Goal: Complete application form

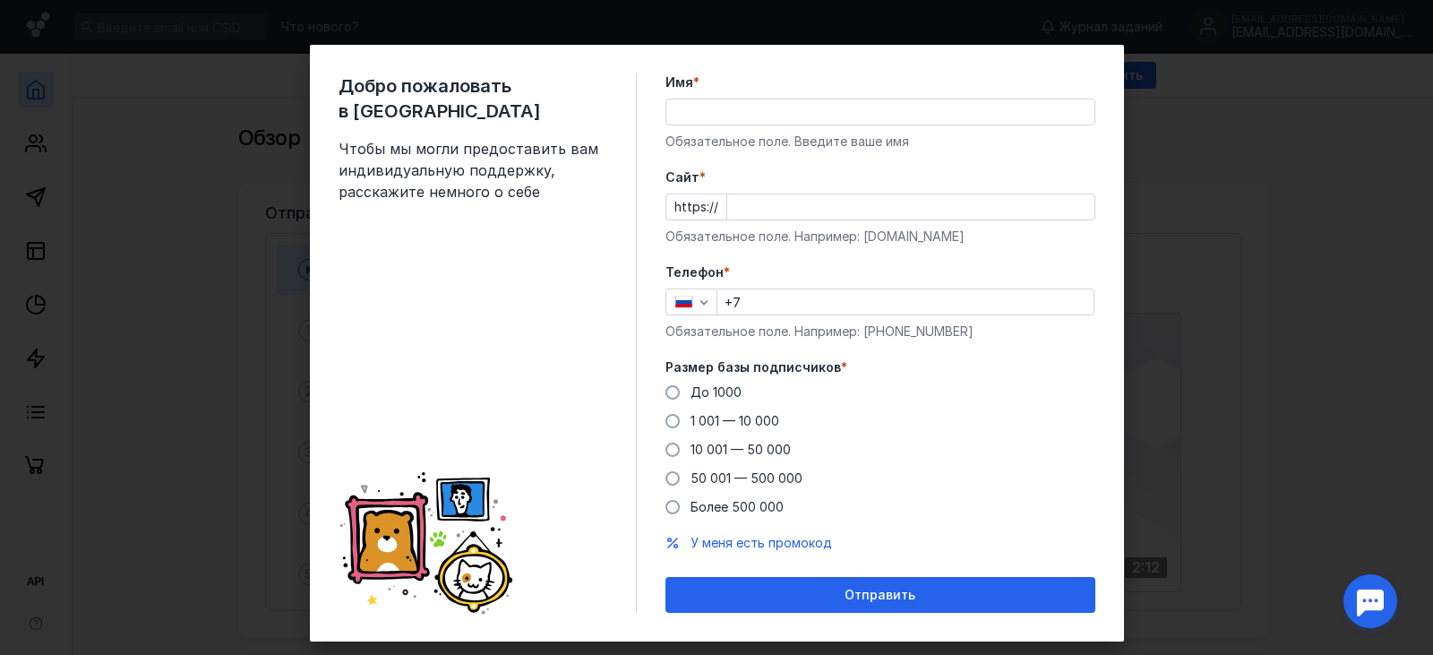
click at [707, 106] on input "Имя *" at bounding box center [880, 111] width 428 height 25
type input "a"
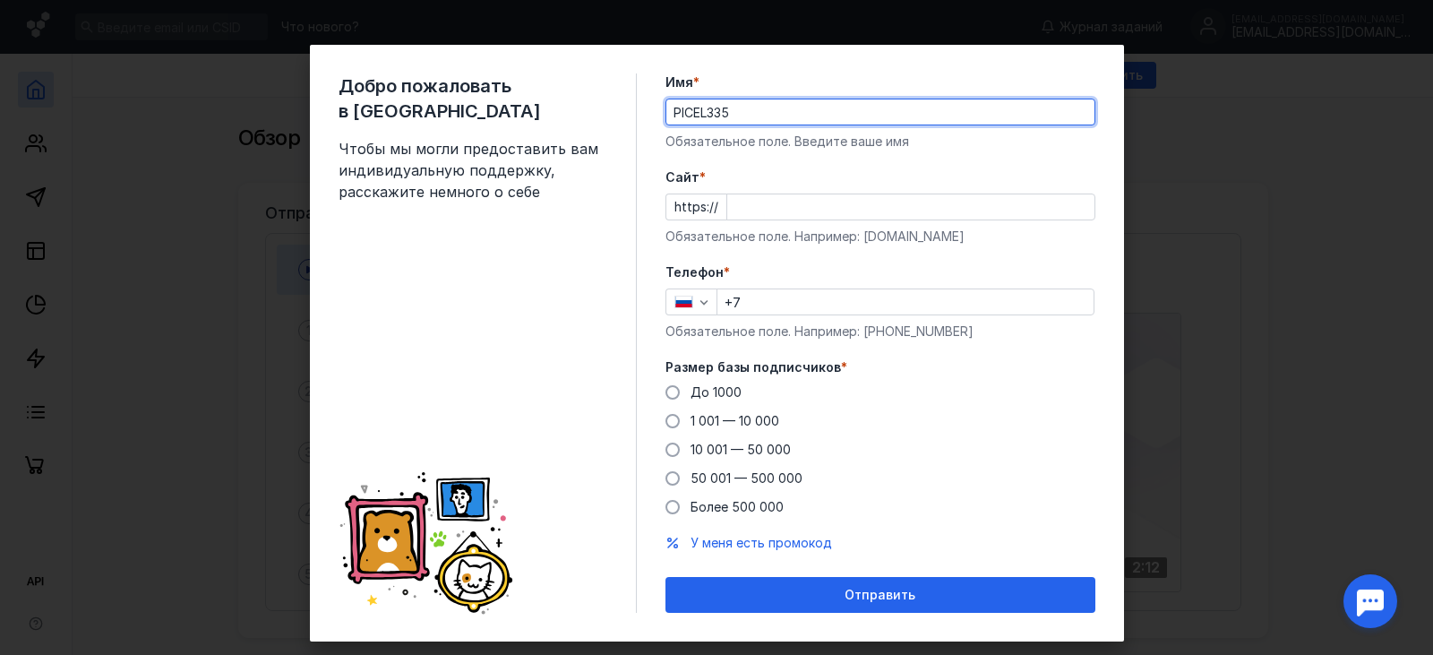
type input "PICEL335"
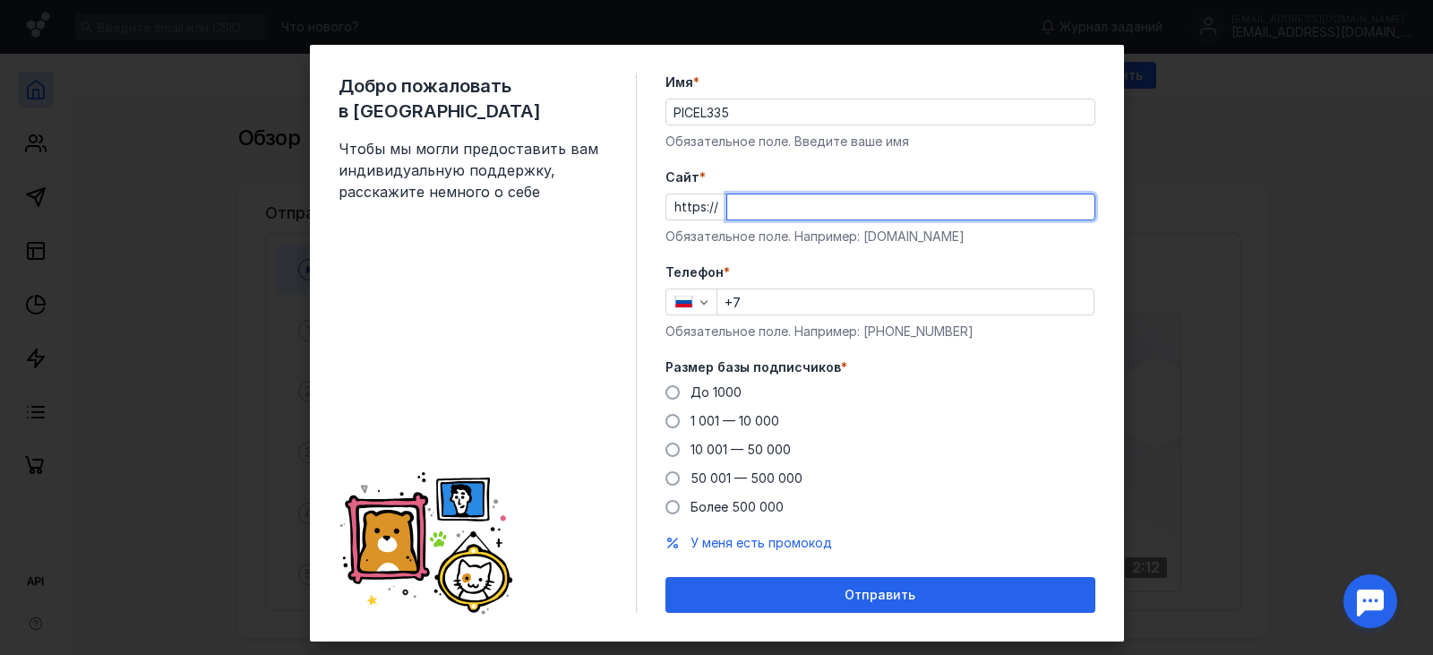
click at [727, 198] on input "Cайт *" at bounding box center [910, 206] width 367 height 25
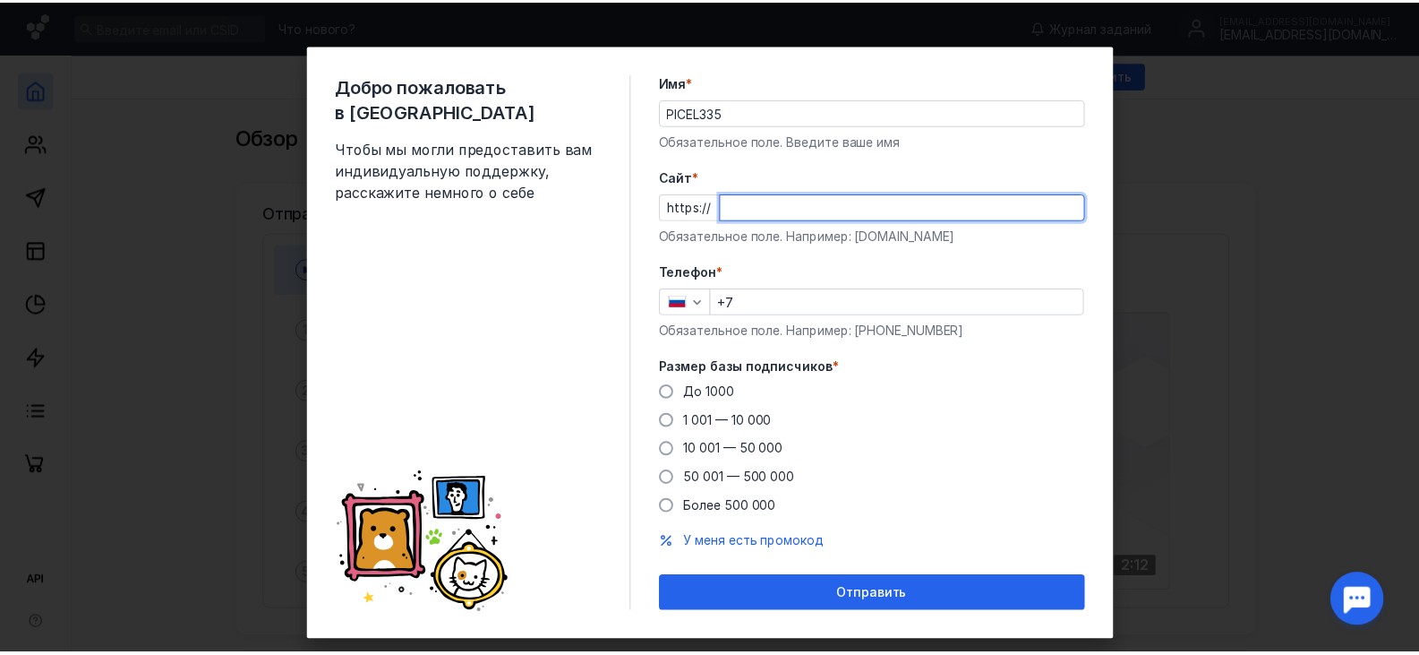
scroll to position [31, 0]
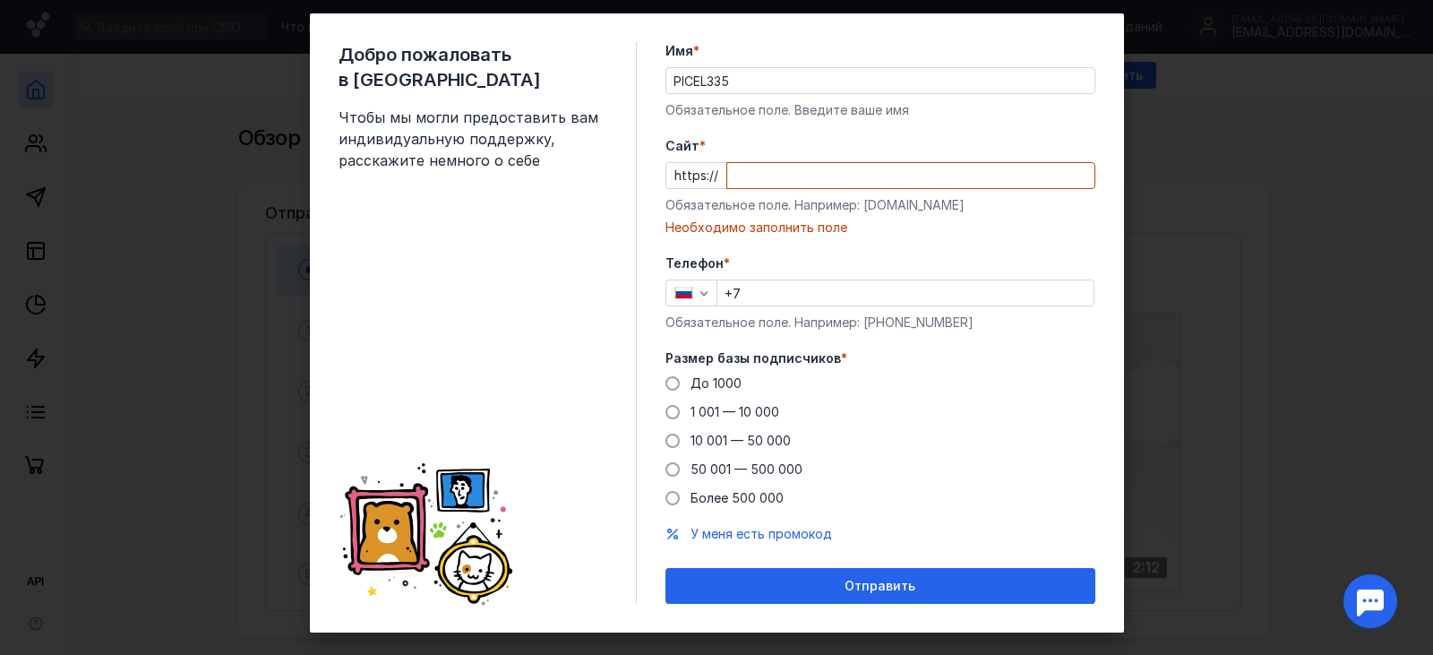
click at [836, 190] on div "Cайт * https:// Обязательное поле. Например: [DOMAIN_NAME] Необходимо заполнить…" at bounding box center [880, 186] width 430 height 99
click at [859, 176] on input "Cайт *" at bounding box center [910, 175] width 367 height 25
drag, startPoint x: 854, startPoint y: 208, endPoint x: 966, endPoint y: 194, distance: 112.7
click at [966, 194] on div "Cайт * https:// Обязательное поле. Например: [DOMAIN_NAME] Необходимо заполнить…" at bounding box center [880, 186] width 430 height 99
copy div "[DOMAIN_NAME]"
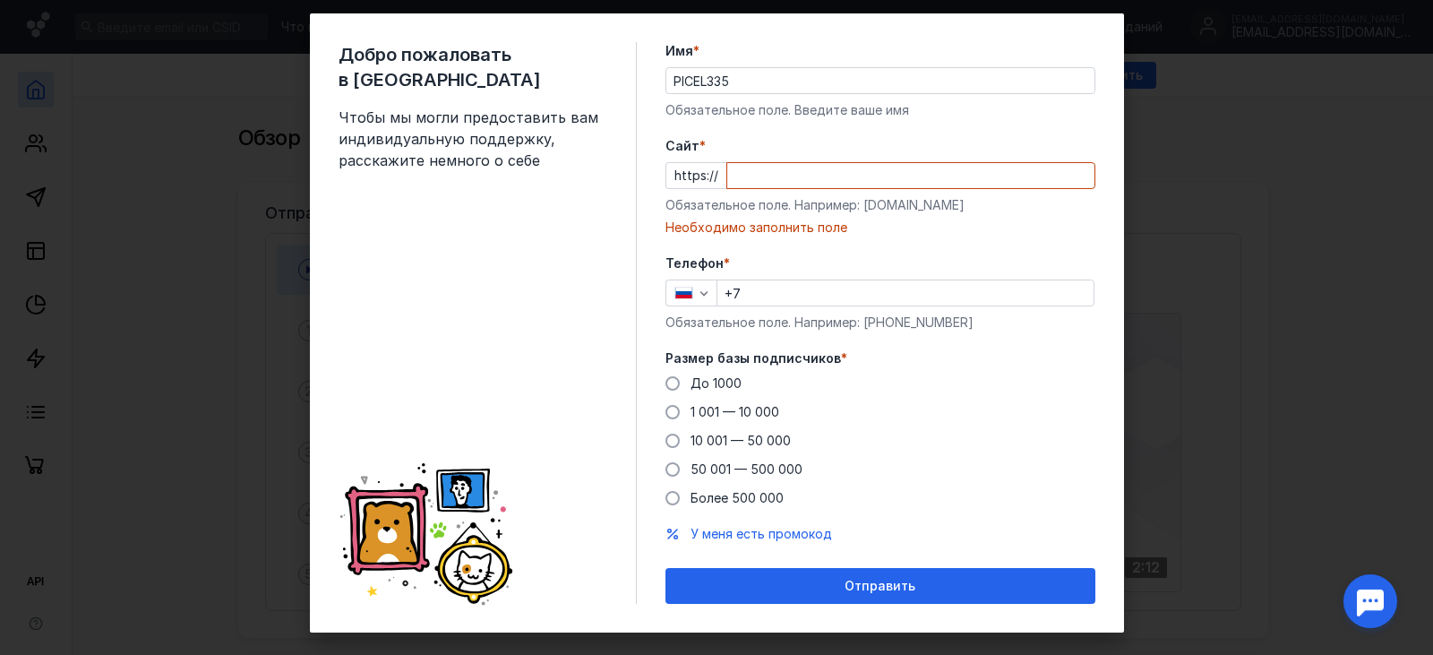
click at [804, 183] on input "Cайт *" at bounding box center [910, 175] width 367 height 25
click at [682, 172] on div "https://" at bounding box center [880, 175] width 430 height 27
click at [758, 172] on input "Cайт *" at bounding box center [910, 175] width 367 height 25
paste input "[DOMAIN_NAME]"
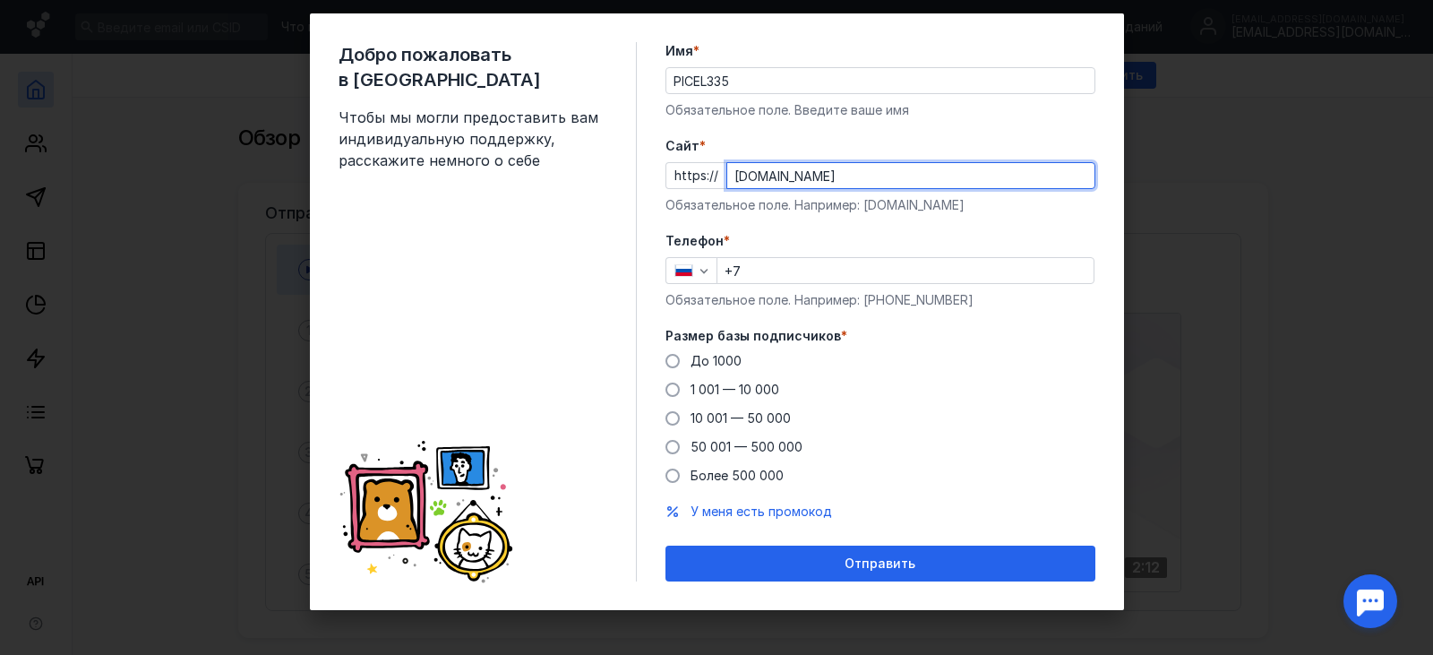
type input "[DOMAIN_NAME]"
click at [910, 245] on label "Телефон *" at bounding box center [880, 241] width 430 height 18
click at [758, 273] on input "+7" at bounding box center [905, 270] width 376 height 25
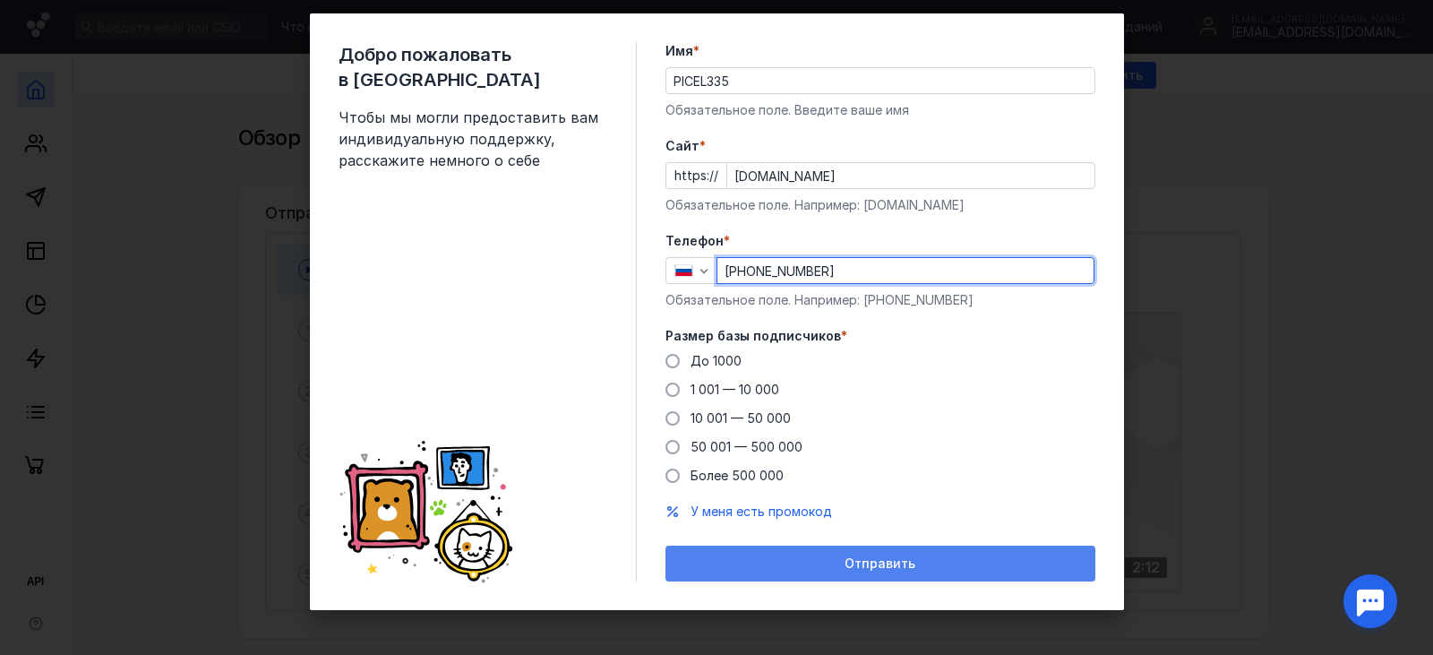
type input "[PHONE_NUMBER]"
click at [764, 554] on div "Отправить" at bounding box center [880, 563] width 430 height 36
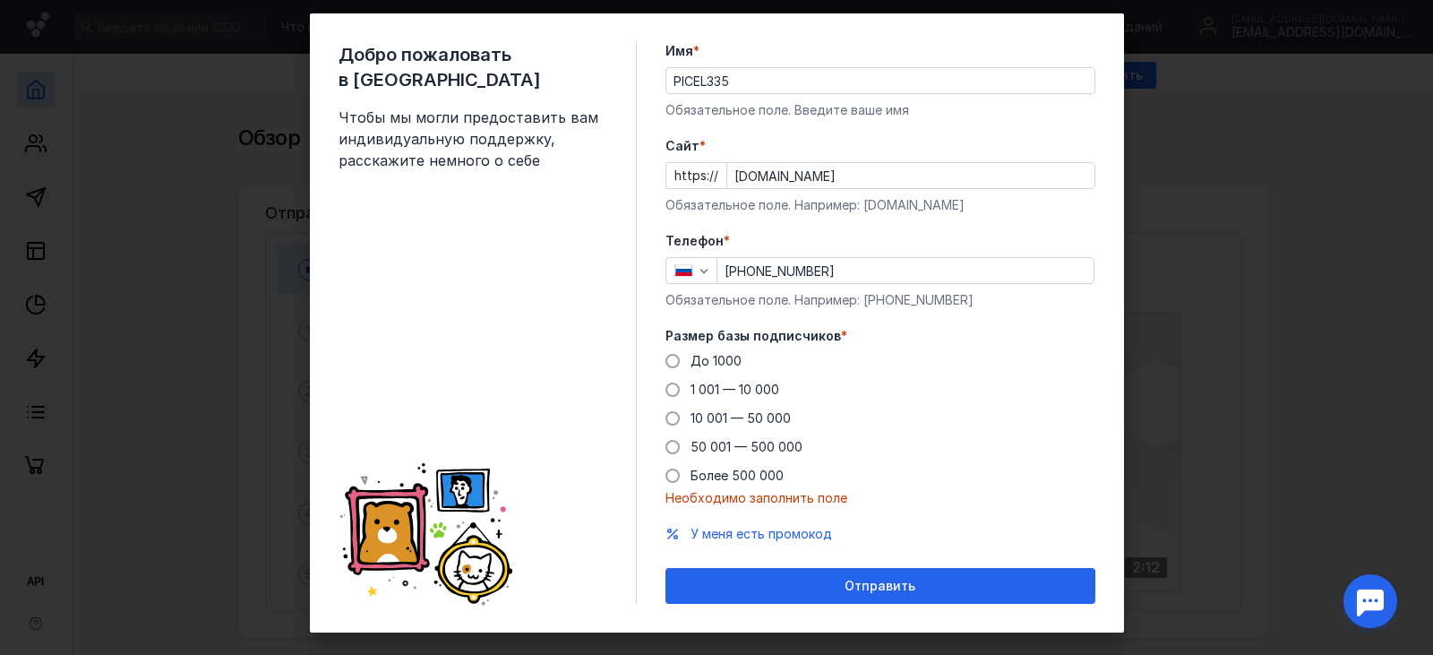
click at [808, 333] on span "Размер базы подписчиков" at bounding box center [753, 336] width 176 height 18
click at [690, 355] on span "До 1000" at bounding box center [715, 360] width 51 height 15
click at [0, 0] on input "До 1000" at bounding box center [0, 0] width 0 height 0
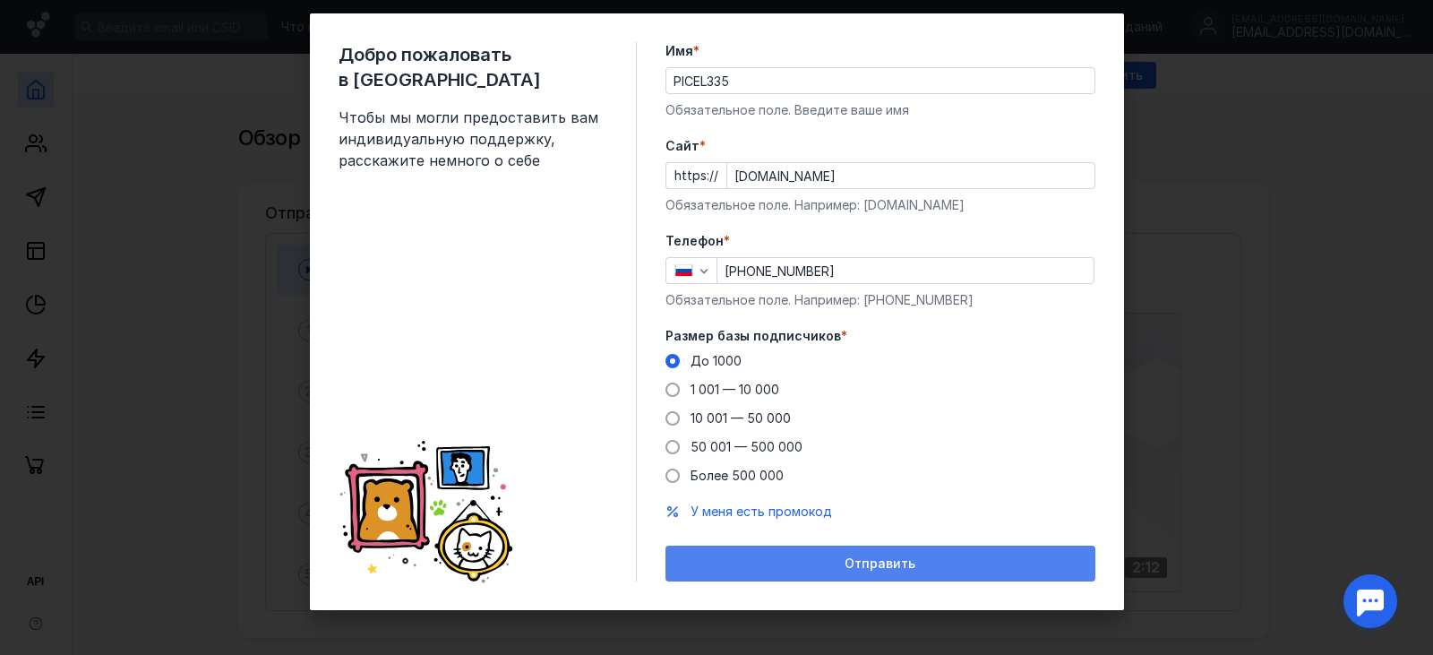
click at [741, 562] on div "Отправить" at bounding box center [880, 563] width 412 height 15
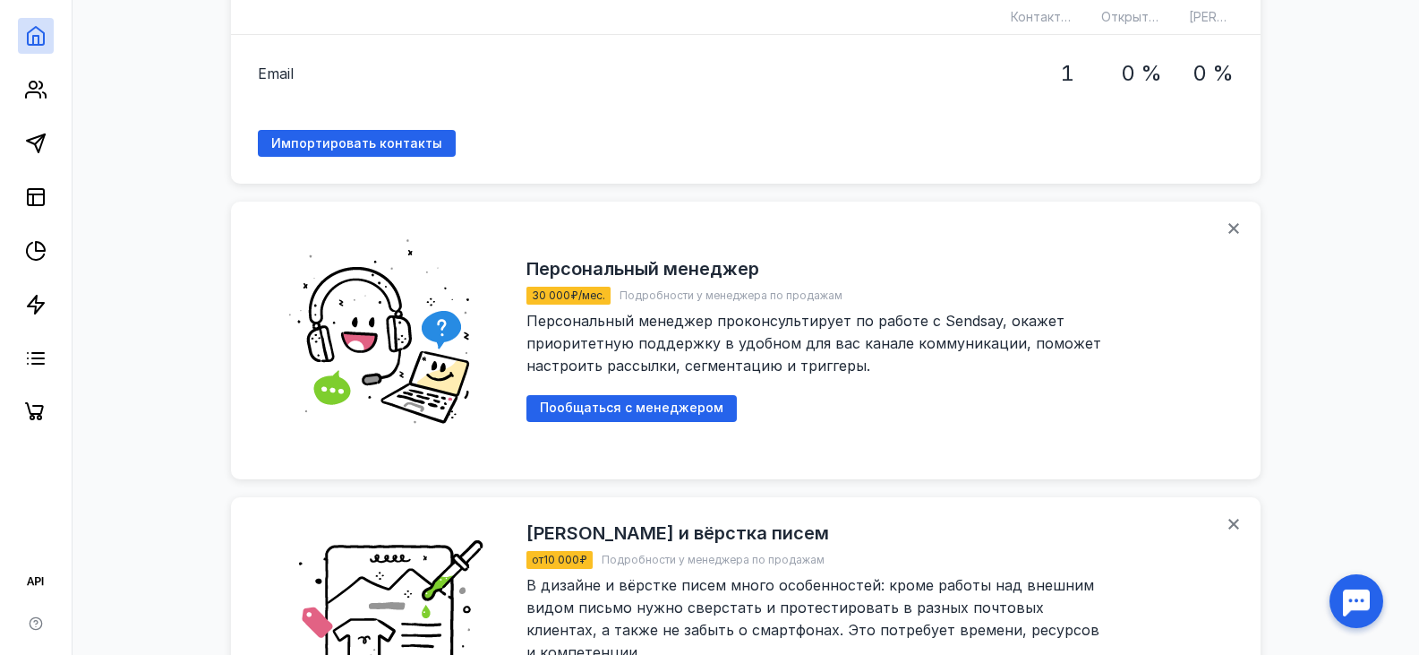
scroll to position [912, 0]
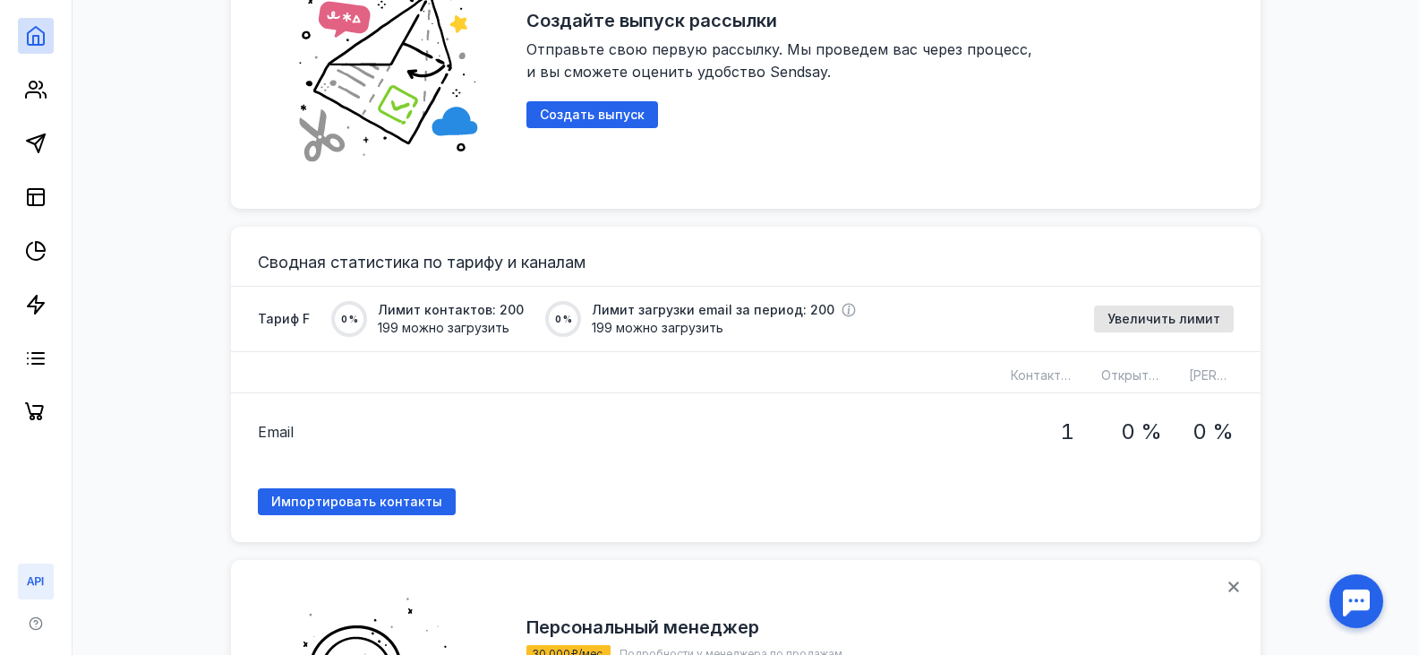
click at [35, 581] on icon at bounding box center [35, 580] width 21 height 21
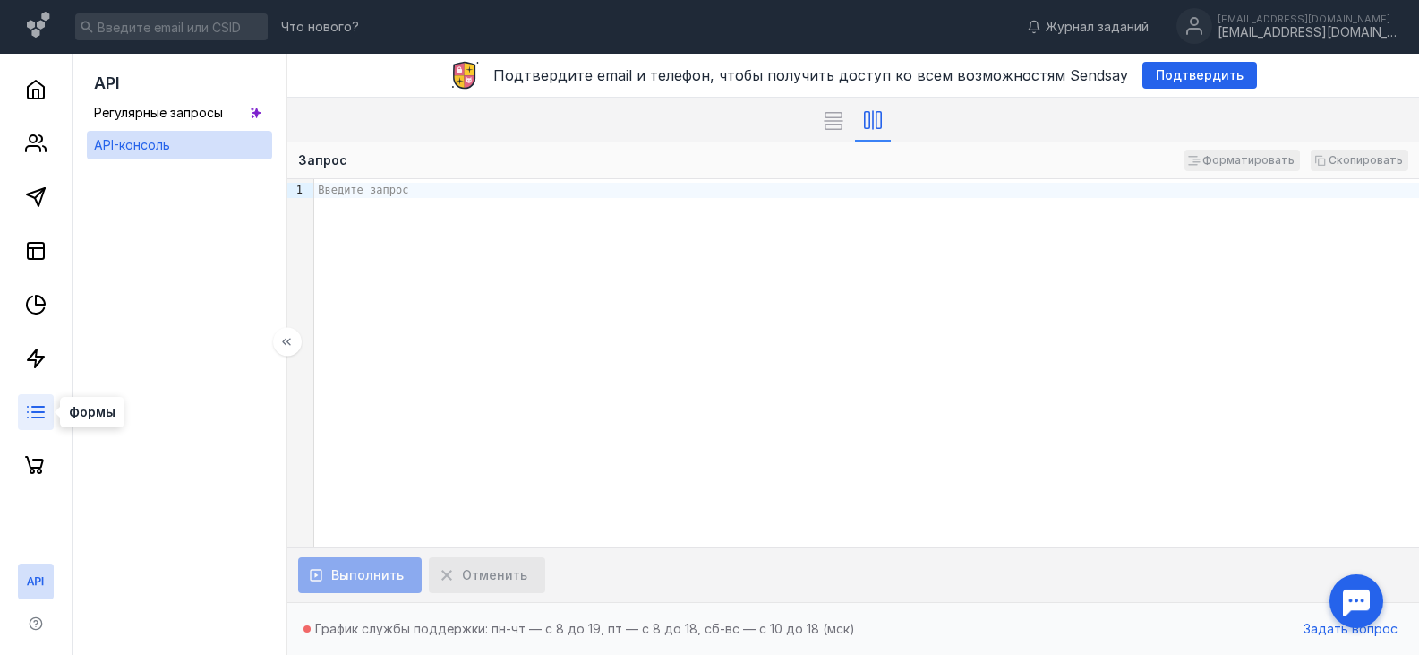
click at [39, 412] on line at bounding box center [38, 412] width 12 height 0
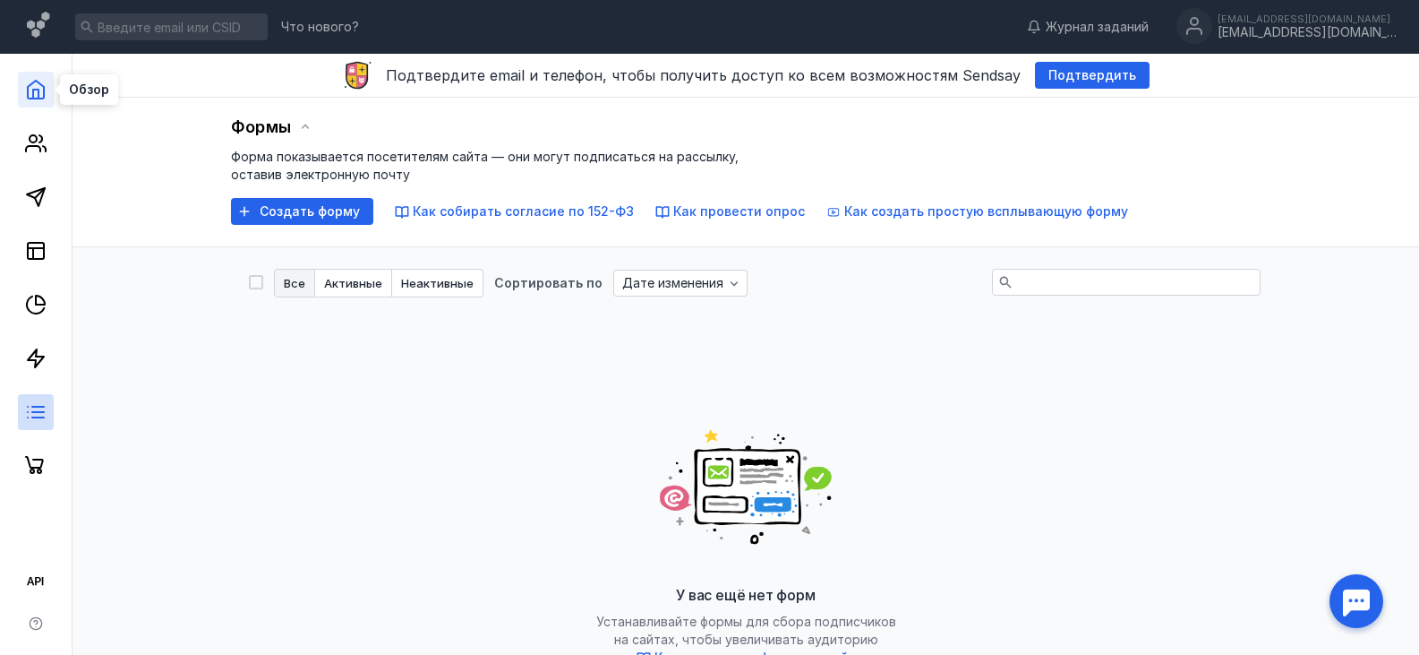
click at [35, 86] on icon at bounding box center [35, 89] width 21 height 21
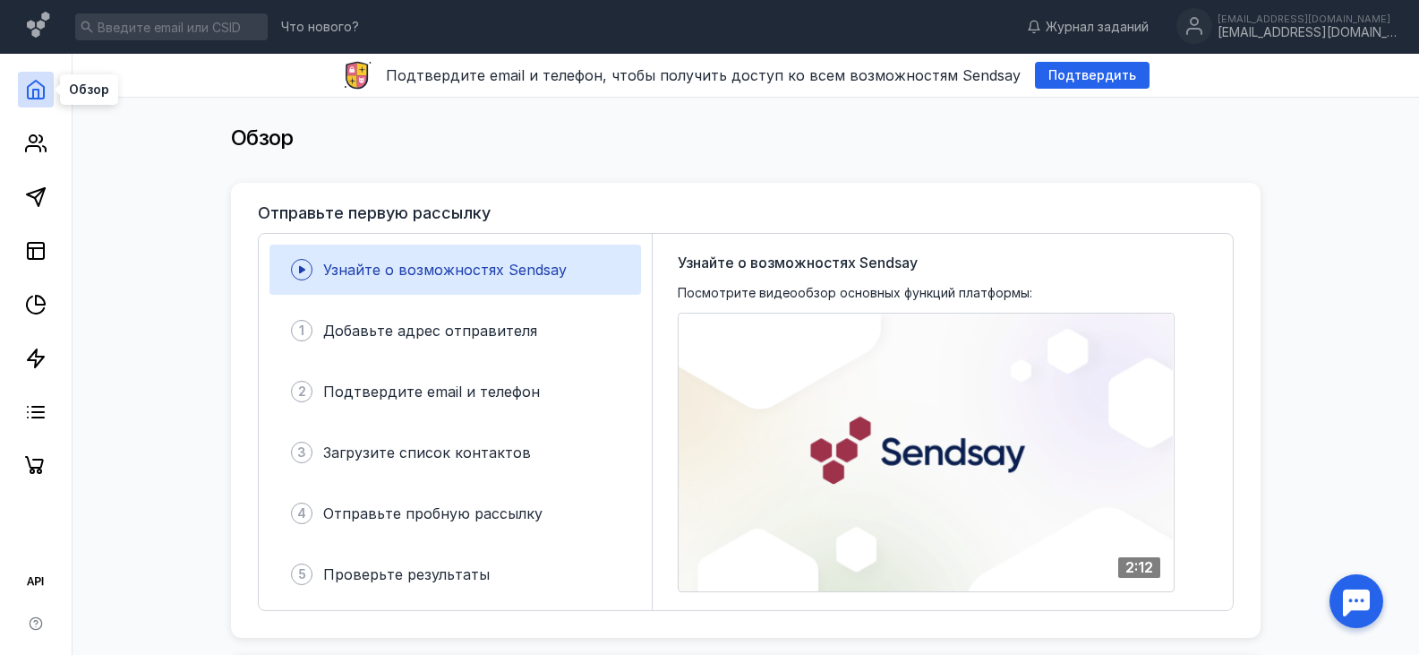
click at [35, 86] on icon at bounding box center [35, 89] width 21 height 21
click at [1220, 33] on div "[EMAIL_ADDRESS][DOMAIN_NAME]" at bounding box center [1307, 32] width 179 height 15
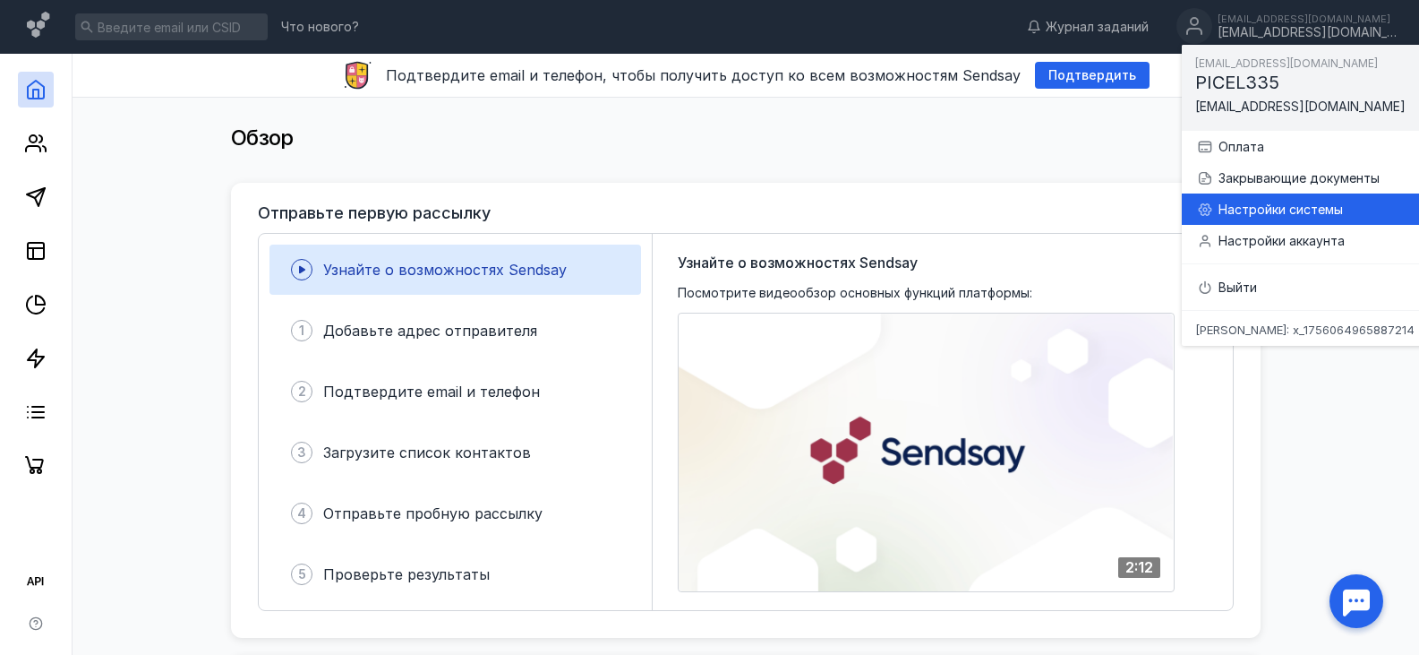
click at [1328, 210] on div "Настройки системы" at bounding box center [1326, 210] width 214 height 18
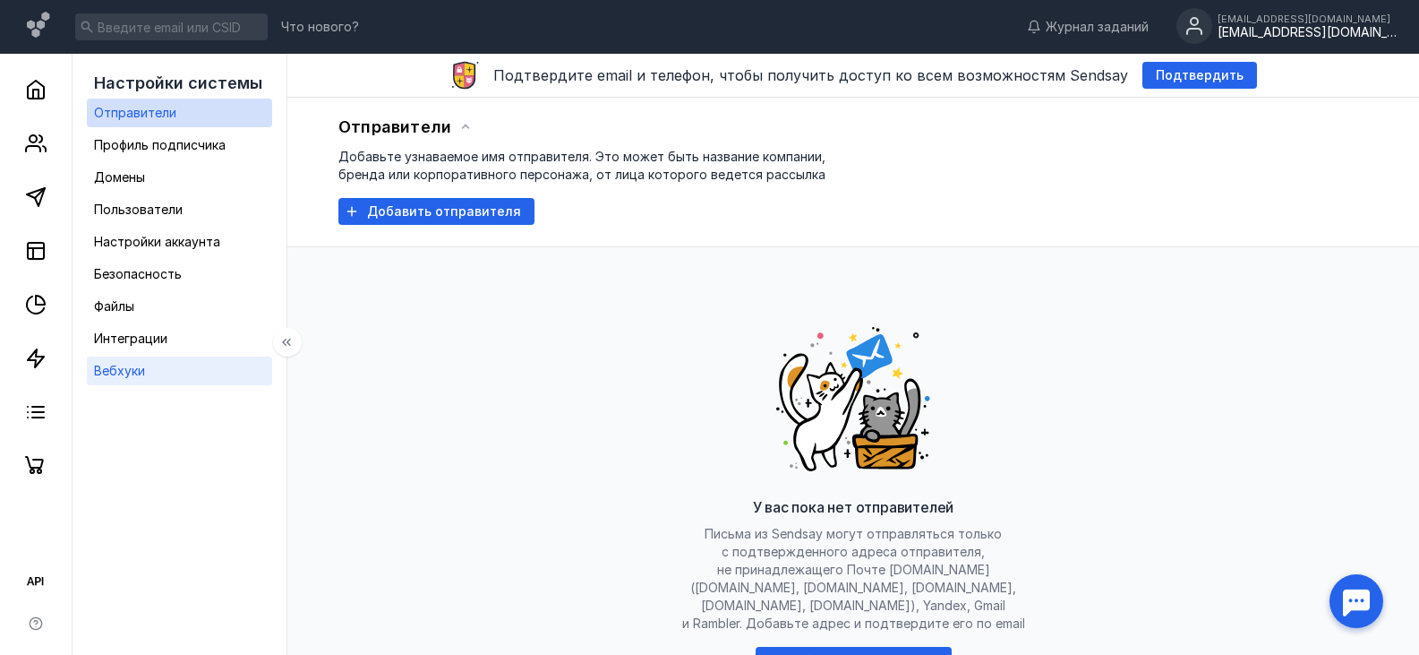
click at [129, 380] on div "Вебхуки" at bounding box center [119, 370] width 51 height 21
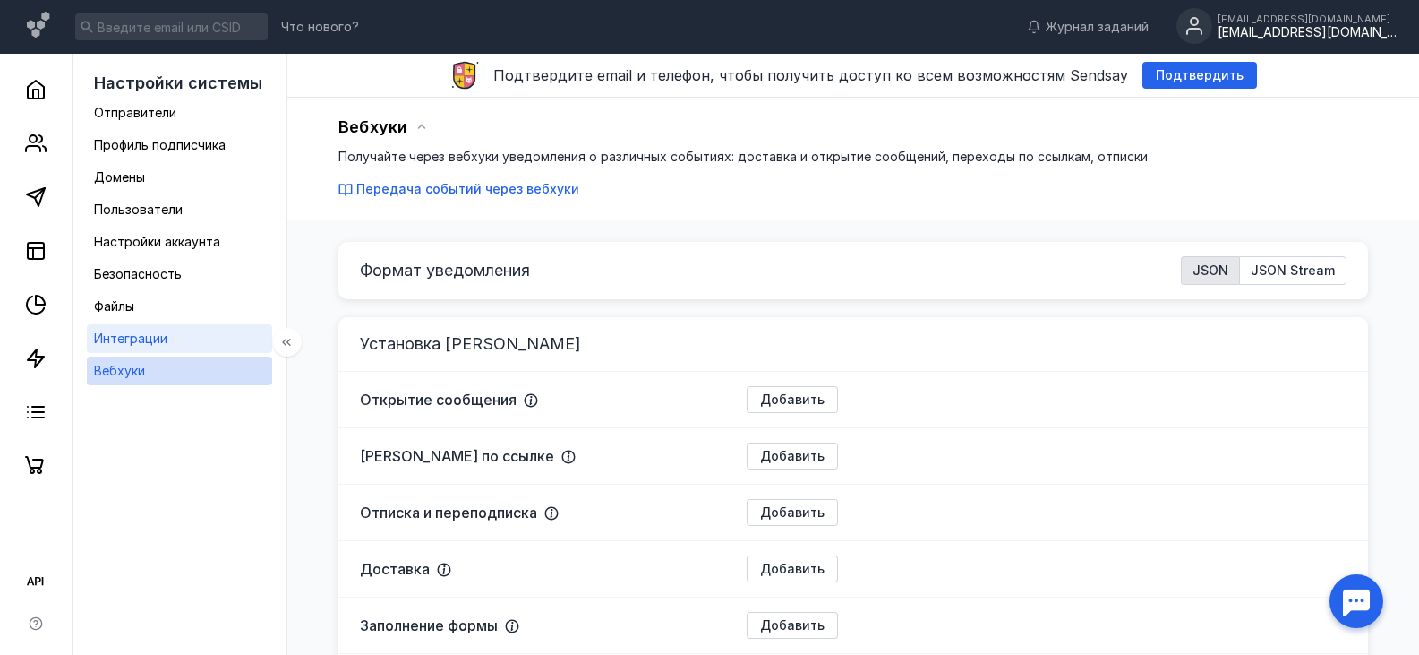
click at [106, 329] on div "Интеграции" at bounding box center [130, 338] width 73 height 21
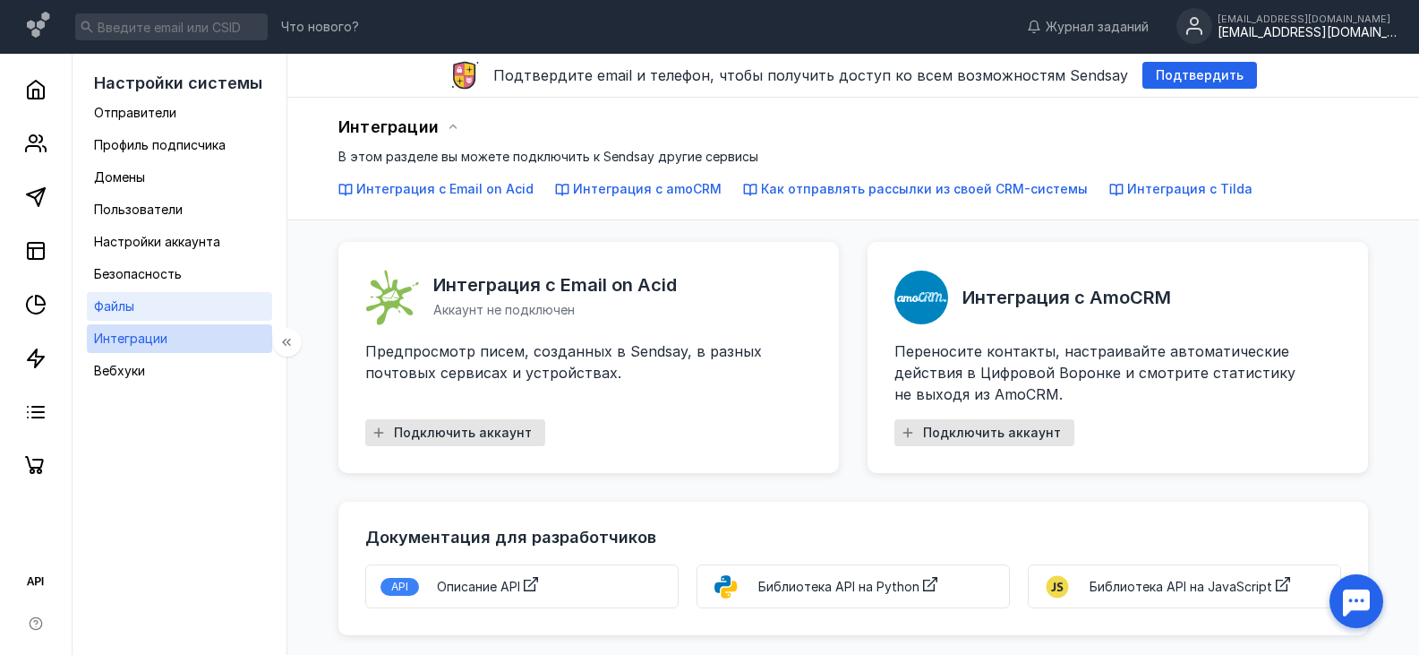
click at [107, 311] on span "Файлы" at bounding box center [114, 305] width 40 height 15
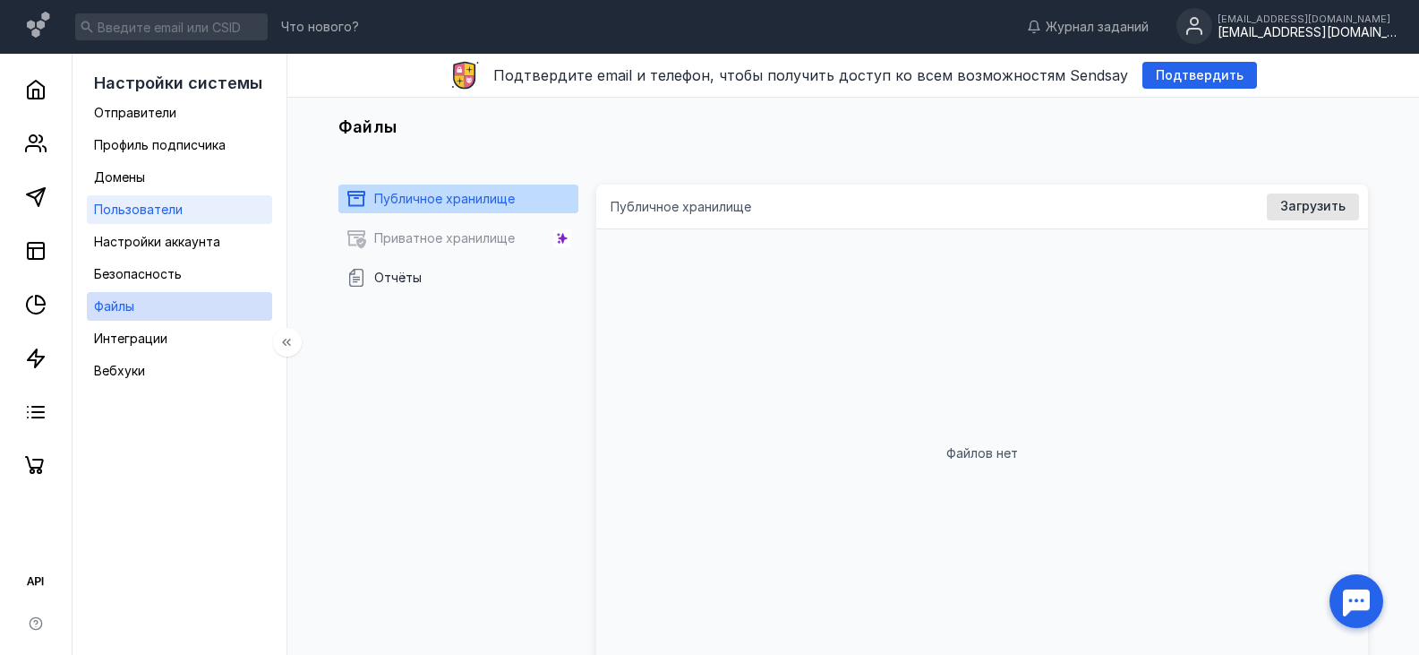
click at [133, 205] on span "Пользователи" at bounding box center [138, 208] width 89 height 15
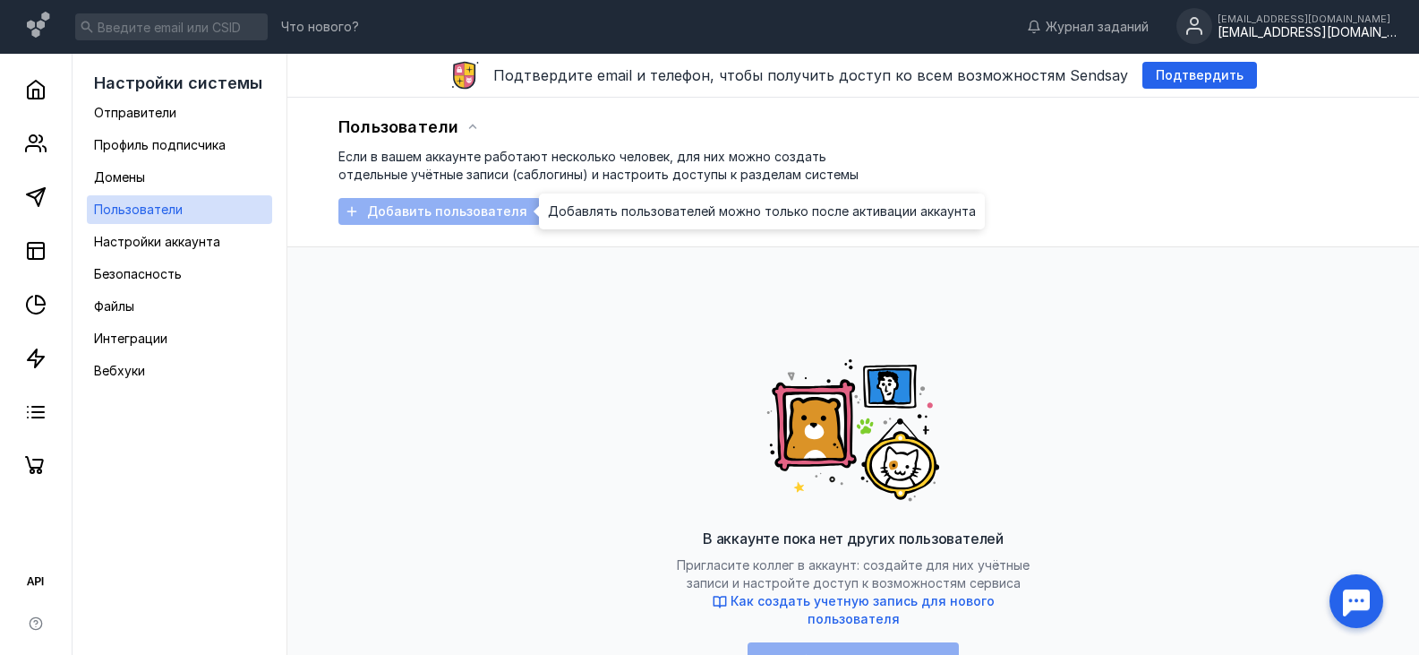
click at [596, 217] on span "Добавлять пользователей можно только после активации аккаунта" at bounding box center [762, 211] width 428 height 18
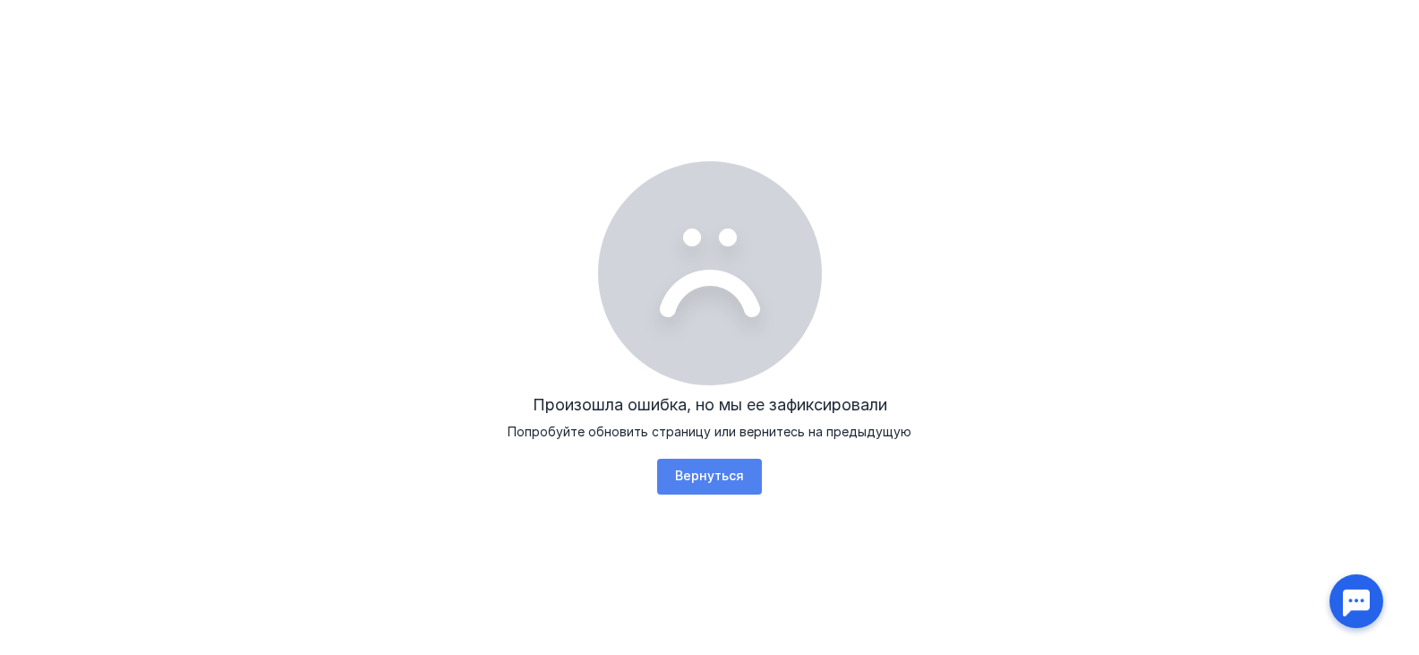
click at [681, 482] on div "Вернуться" at bounding box center [709, 475] width 87 height 15
